Goal: Task Accomplishment & Management: Manage account settings

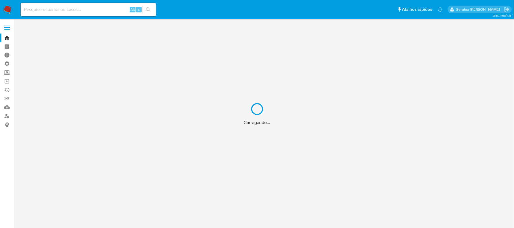
click at [45, 8] on div "Carregando..." at bounding box center [257, 114] width 514 height 228
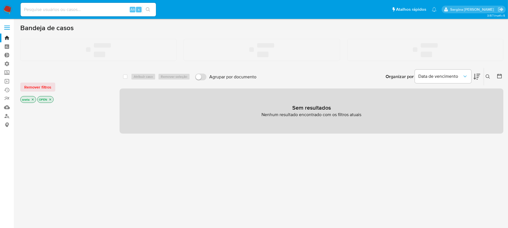
click at [42, 10] on input at bounding box center [88, 9] width 135 height 7
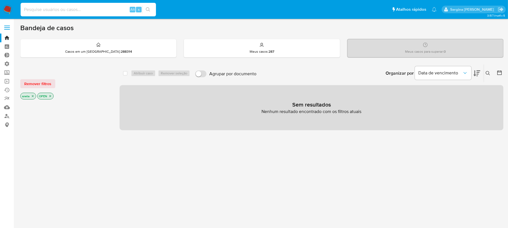
paste input "O4InKtSeBa4zMn6Zt5bpgWeq"
type input "O4InKtSeBa4zMn6Zt5bpgWeq"
click at [146, 6] on button "search-icon" at bounding box center [148, 10] width 12 height 8
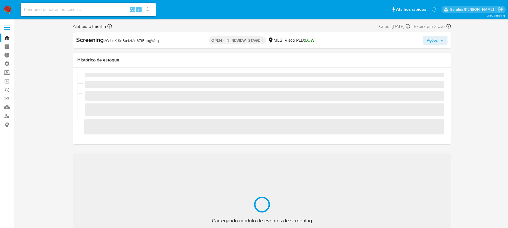
scroll to position [252, 0]
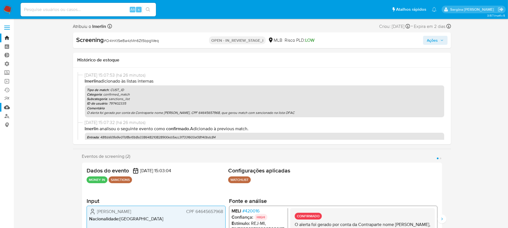
select select "10"
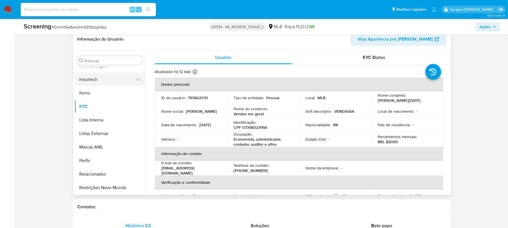
scroll to position [263, 0]
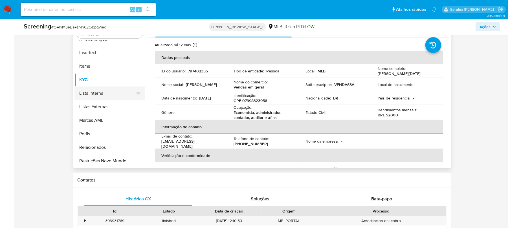
click at [97, 93] on button "Lista Interna" at bounding box center [107, 94] width 66 height 14
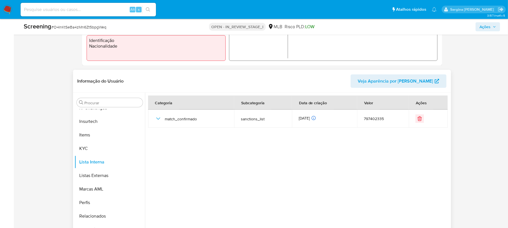
scroll to position [188, 0]
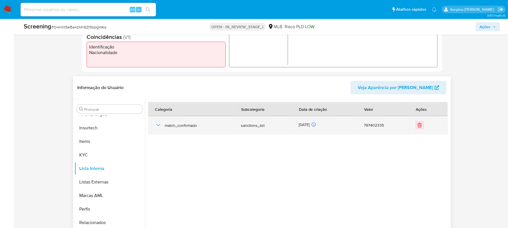
click at [158, 127] on icon "button" at bounding box center [158, 125] width 7 height 7
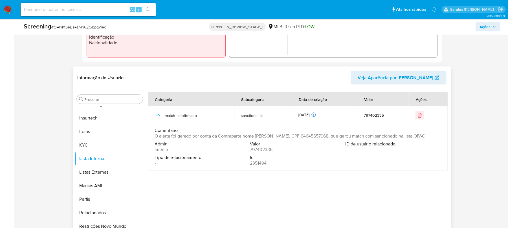
scroll to position [226, 0]
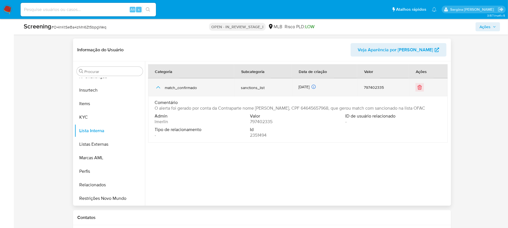
click at [158, 89] on icon "button" at bounding box center [158, 87] width 7 height 7
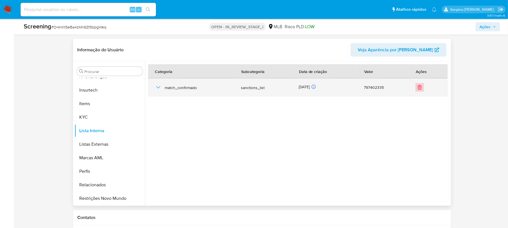
click at [420, 85] on icon "Eliminar" at bounding box center [420, 88] width 6 height 6
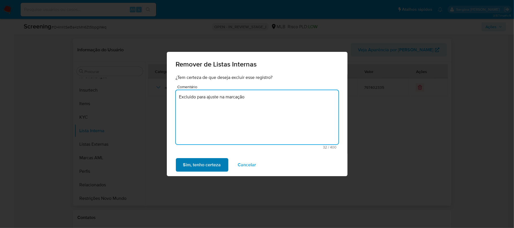
type textarea "Excluido para ajuste na marcação"
click at [211, 168] on span "Sim, tenho certeza" at bounding box center [202, 165] width 38 height 12
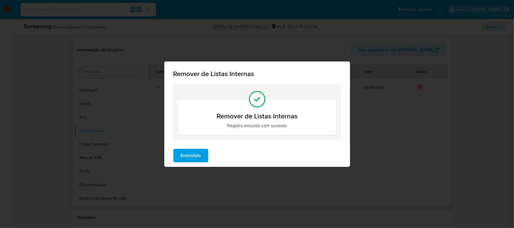
click at [196, 153] on span "Entendido" at bounding box center [190, 155] width 20 height 12
